Goal: Transaction & Acquisition: Obtain resource

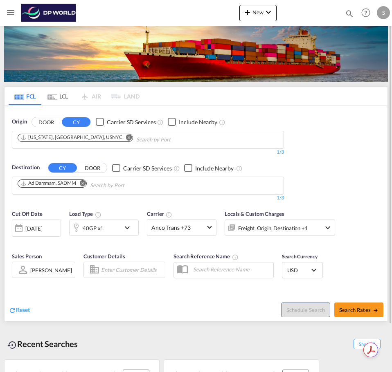
click at [120, 136] on button "Remove" at bounding box center [126, 138] width 12 height 8
click at [86, 184] on md-icon "Remove" at bounding box center [83, 183] width 6 height 6
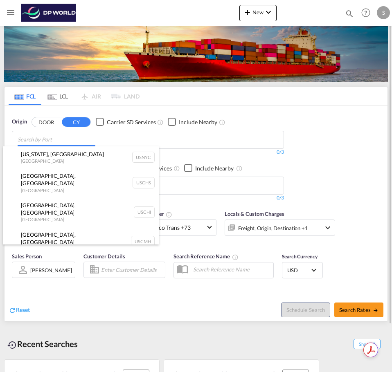
click at [51, 135] on body "Analytics Dashboard Rate Search Enquiries Quotes My Rate Files My Company" at bounding box center [196, 186] width 392 height 372
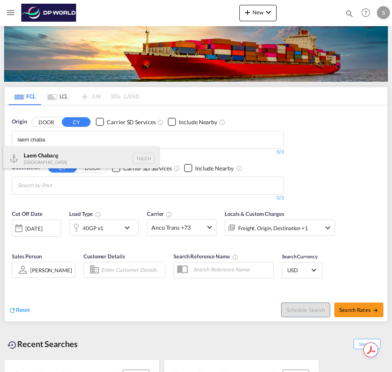
type input "laem chaba"
click at [50, 151] on div "Laem Chaba ng Thailand THLCH" at bounding box center [80, 158] width 155 height 25
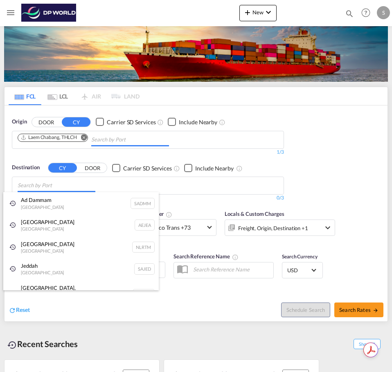
click at [50, 187] on body "Analytics Dashboard Rate Search Enquiries Quotes My Rate Files My Company" at bounding box center [196, 186] width 392 height 372
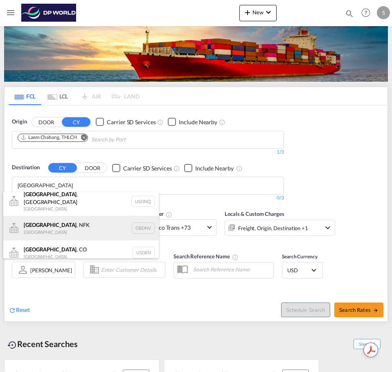
scroll to position [7, 0]
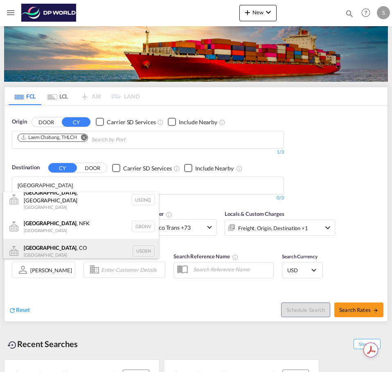
type input "[GEOGRAPHIC_DATA]"
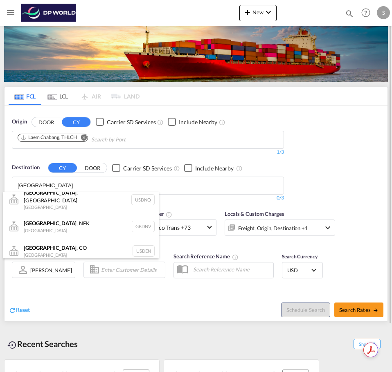
click at [69, 244] on div "[GEOGRAPHIC_DATA] , [GEOGRAPHIC_DATA] [GEOGRAPHIC_DATA] USDEN" at bounding box center [80, 251] width 155 height 25
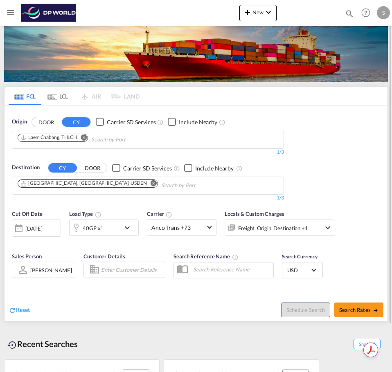
scroll to position [0, 0]
click at [359, 308] on span "Search Rates" at bounding box center [358, 310] width 39 height 7
type input "THLCH to USDEN / [DATE]"
